Goal: Information Seeking & Learning: Check status

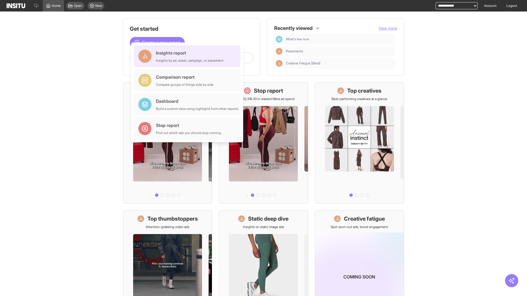
click at [188, 56] on div "Insights report Insights by ad, adset, campaign, or placement" at bounding box center [189, 56] width 67 height 13
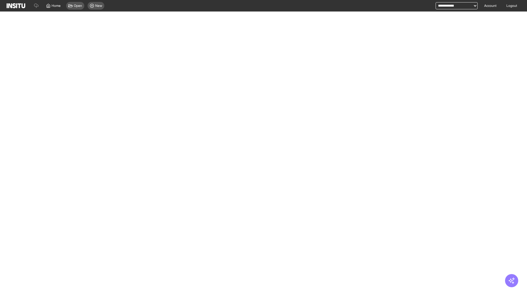
select select "**"
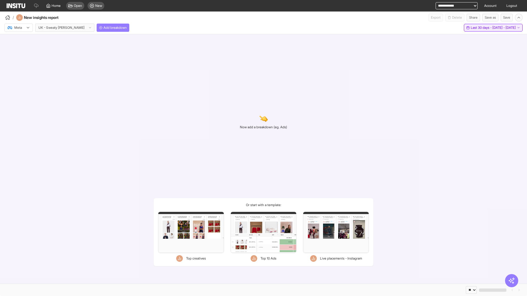
click at [481, 28] on span "Last 30 days - [DATE] - [DATE]" at bounding box center [493, 28] width 45 height 4
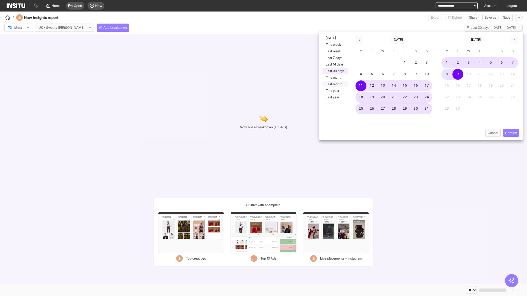
click at [334, 84] on button "Last month" at bounding box center [334, 84] width 25 height 7
